Goal: Information Seeking & Learning: Learn about a topic

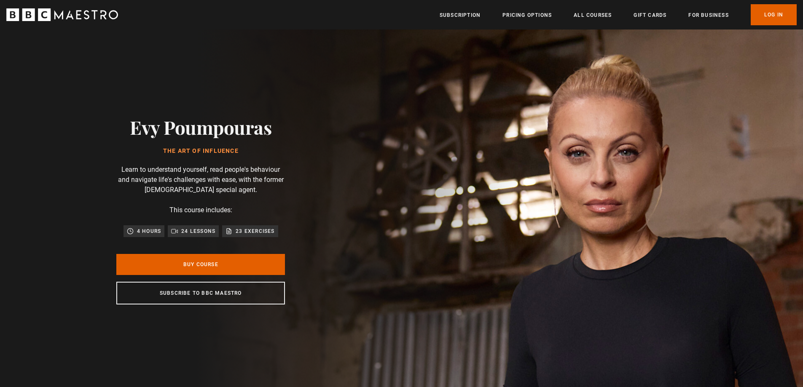
drag, startPoint x: 133, startPoint y: 129, endPoint x: 250, endPoint y: 152, distance: 118.5
click at [250, 152] on div "Evy Poumpouras The Art of Influence" at bounding box center [201, 135] width 142 height 38
copy div "Evy Poumpouras The Art of Influence"
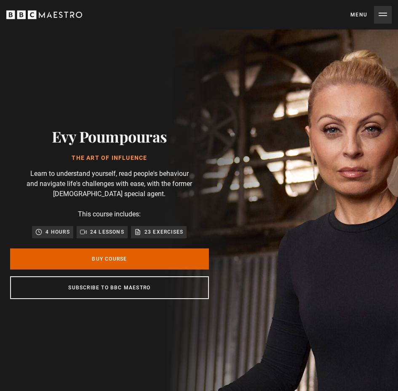
click at [43, 14] on icon "BBC Maestro" at bounding box center [44, 14] width 76 height 13
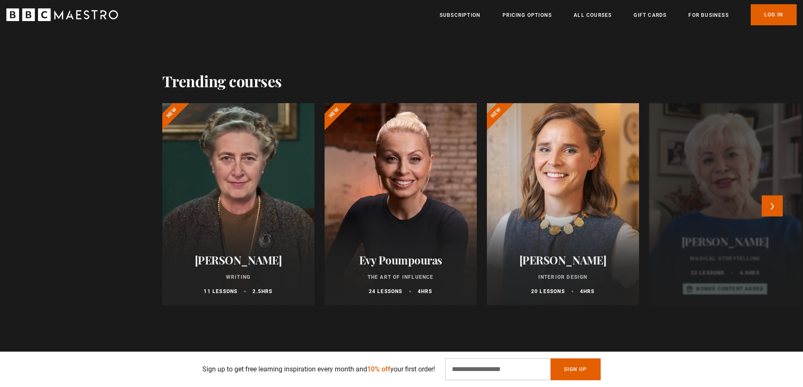
scroll to position [379, 0]
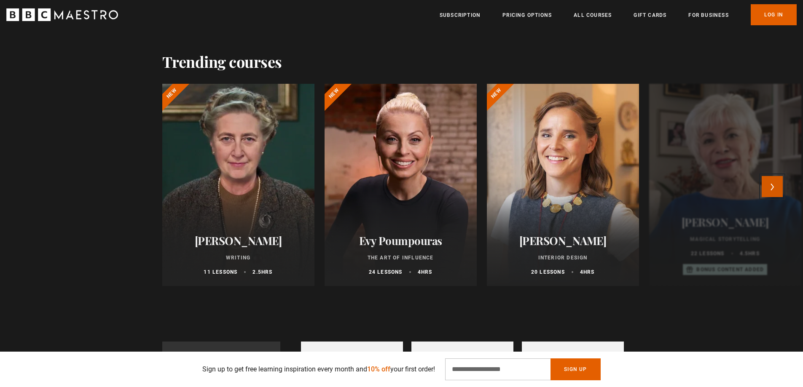
click at [398, 188] on button "Next" at bounding box center [772, 186] width 21 height 21
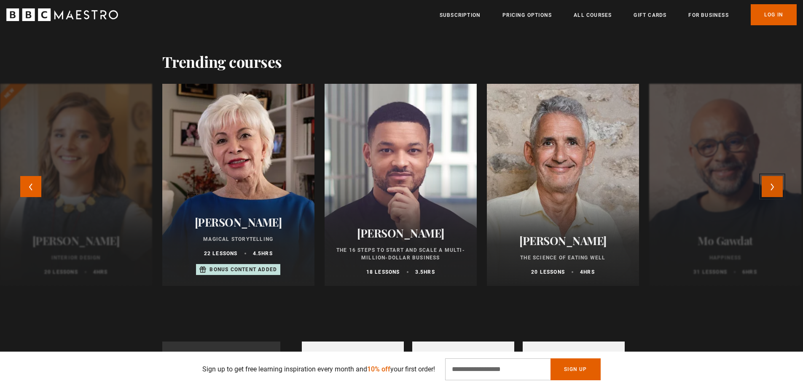
scroll to position [0, 221]
click at [398, 188] on button "Next" at bounding box center [772, 186] width 21 height 21
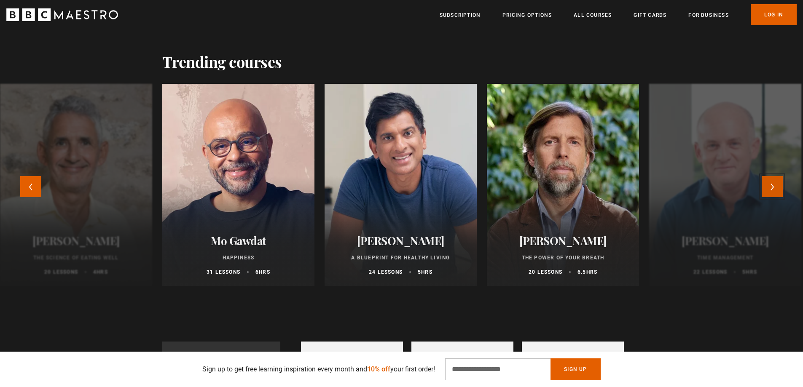
click at [398, 188] on button "Next" at bounding box center [772, 186] width 21 height 21
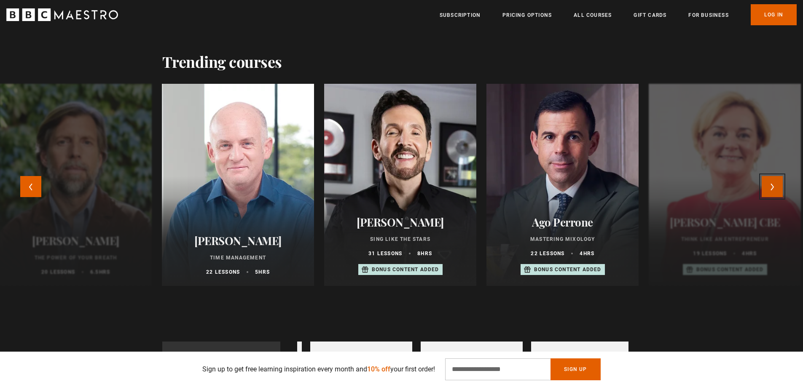
click at [398, 188] on button "Next" at bounding box center [772, 186] width 21 height 21
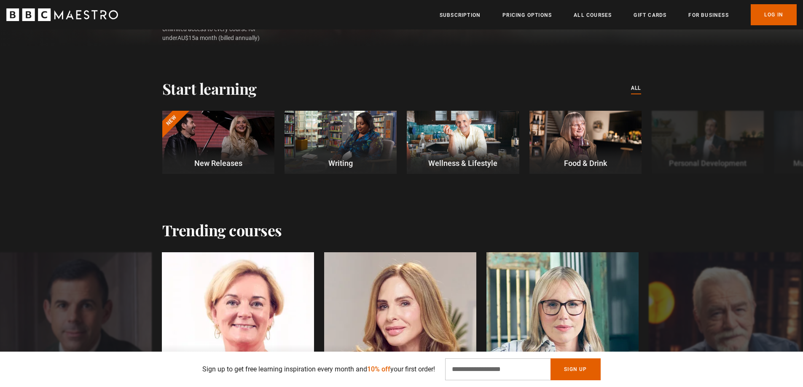
scroll to position [0, 663]
